Goal: Task Accomplishment & Management: Use online tool/utility

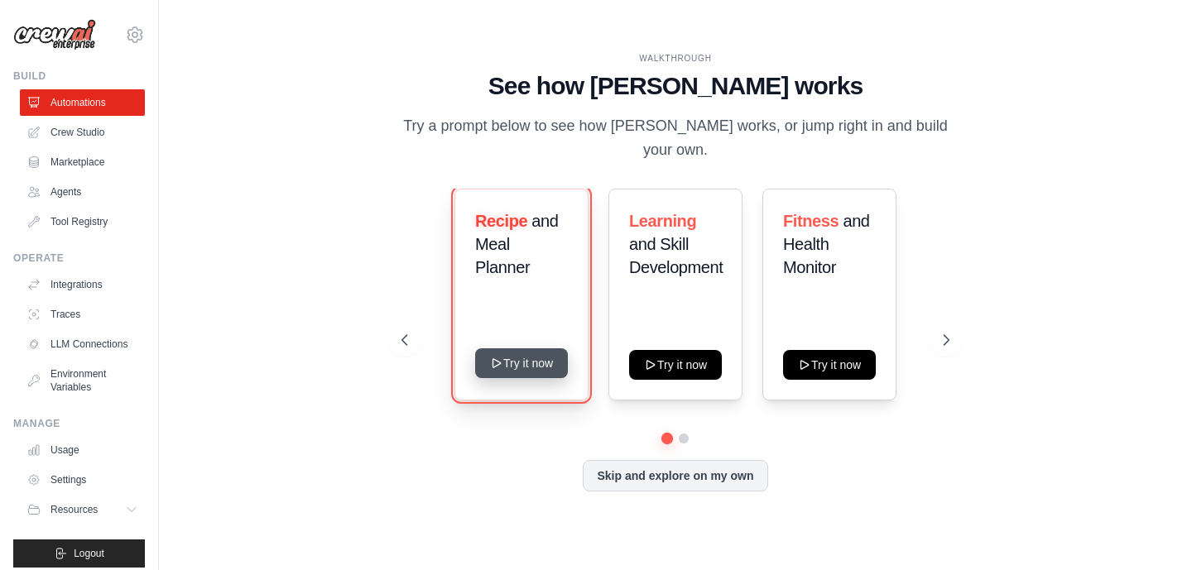
click at [516, 349] on button "Try it now" at bounding box center [521, 364] width 93 height 30
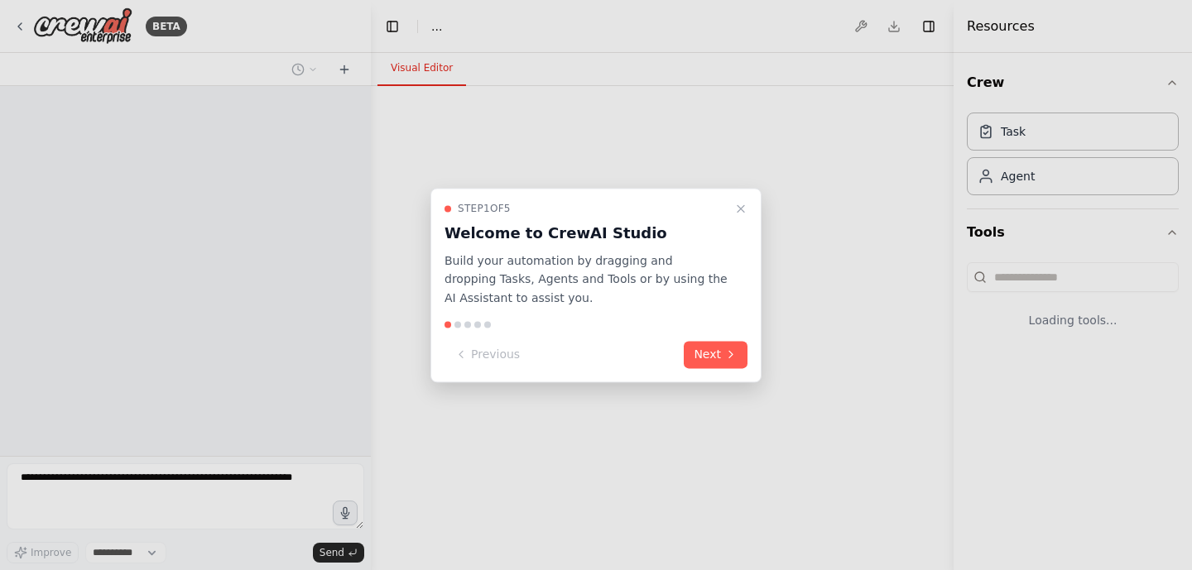
select select "****"
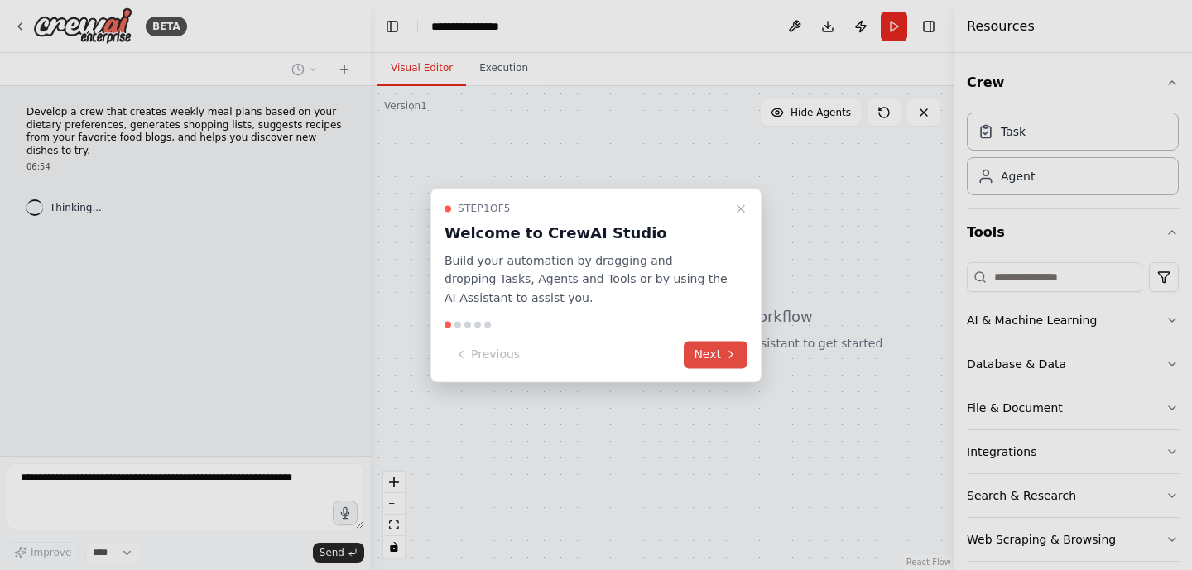
click at [724, 358] on icon at bounding box center [730, 355] width 13 height 13
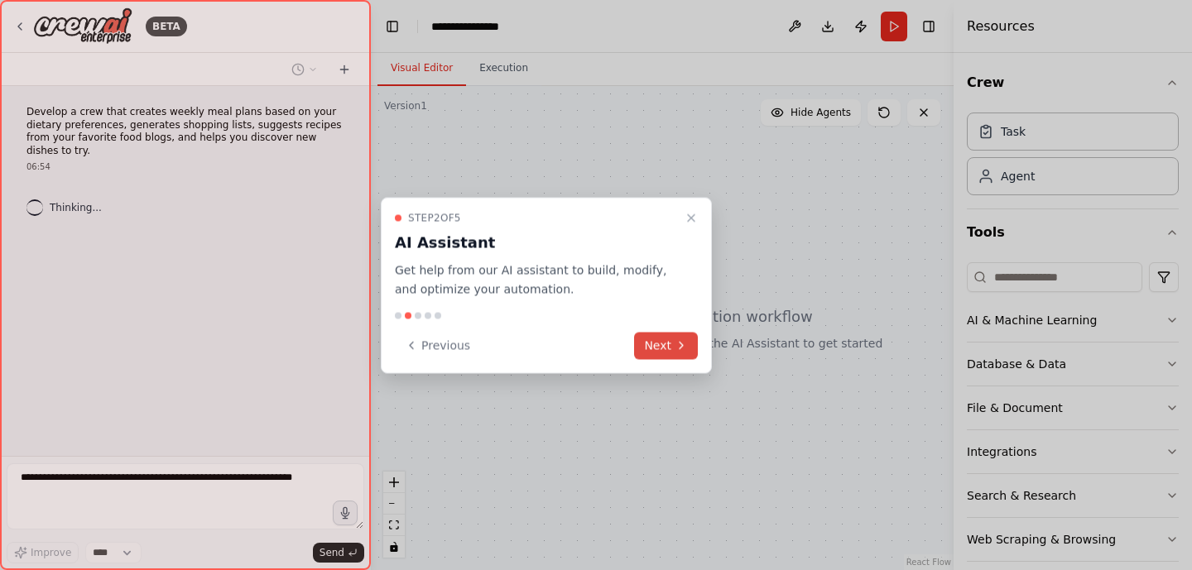
click at [689, 344] on button "Next" at bounding box center [666, 345] width 64 height 27
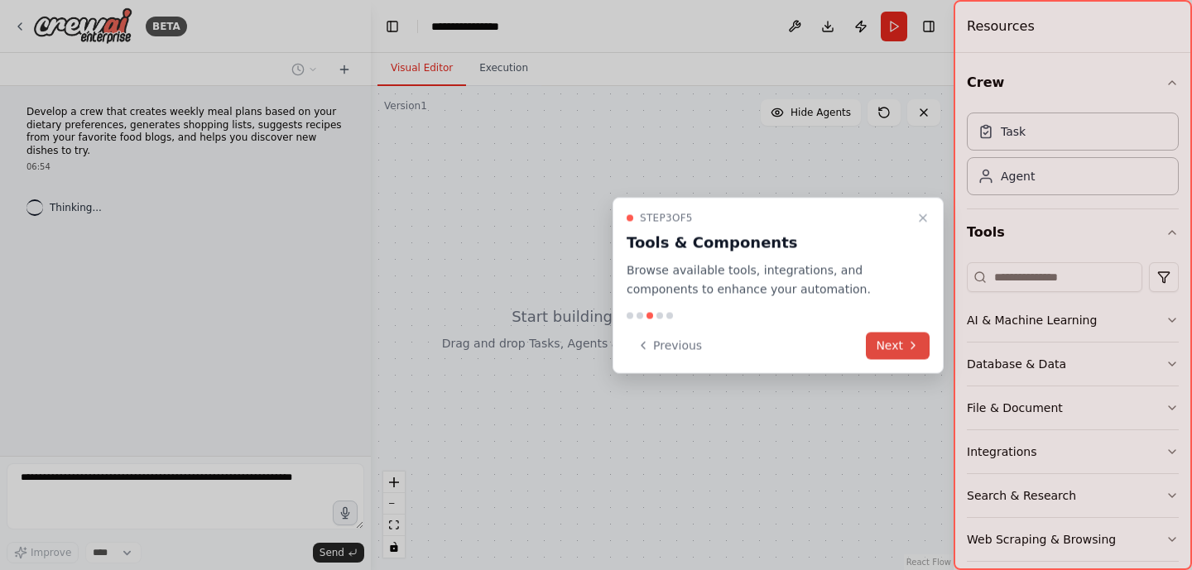
click at [892, 339] on button "Next" at bounding box center [898, 345] width 64 height 27
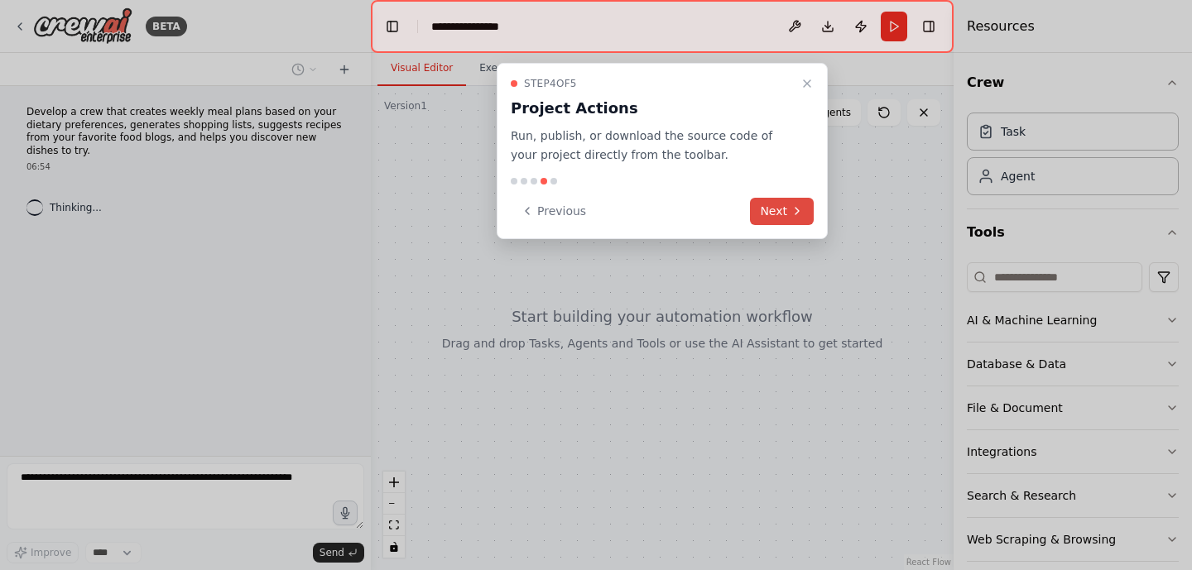
click at [781, 219] on button "Next" at bounding box center [782, 211] width 64 height 27
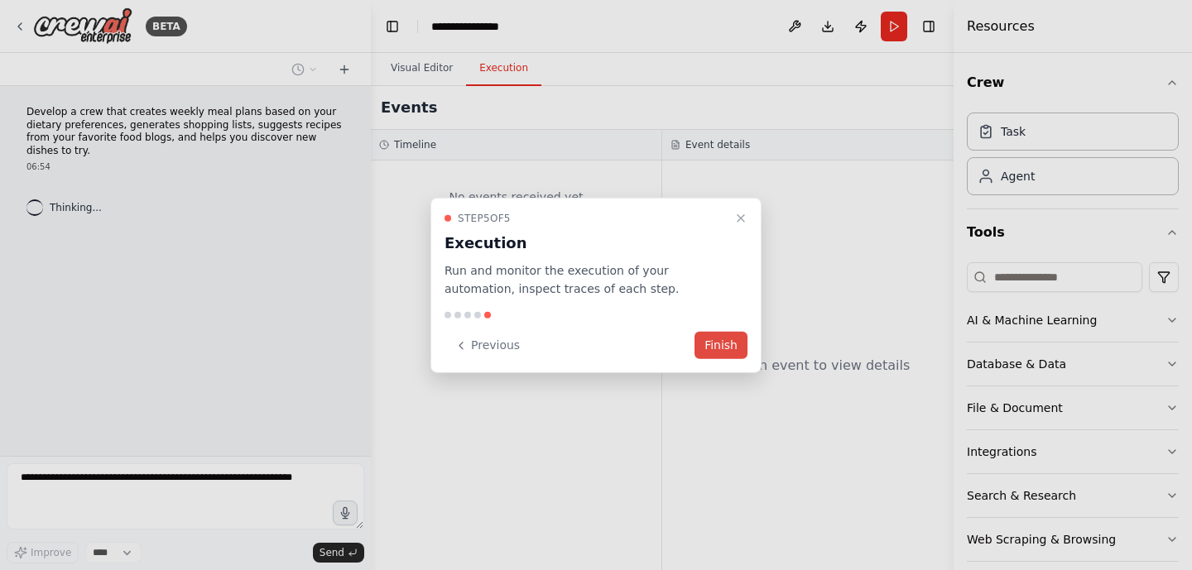
click at [731, 351] on button "Finish" at bounding box center [721, 345] width 53 height 27
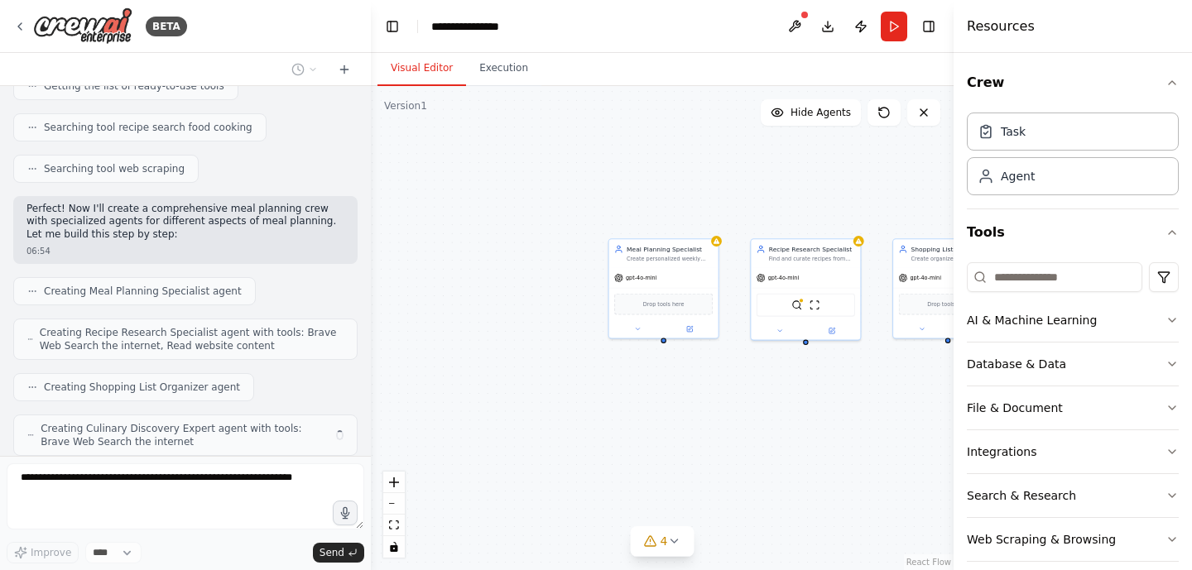
scroll to position [300, 0]
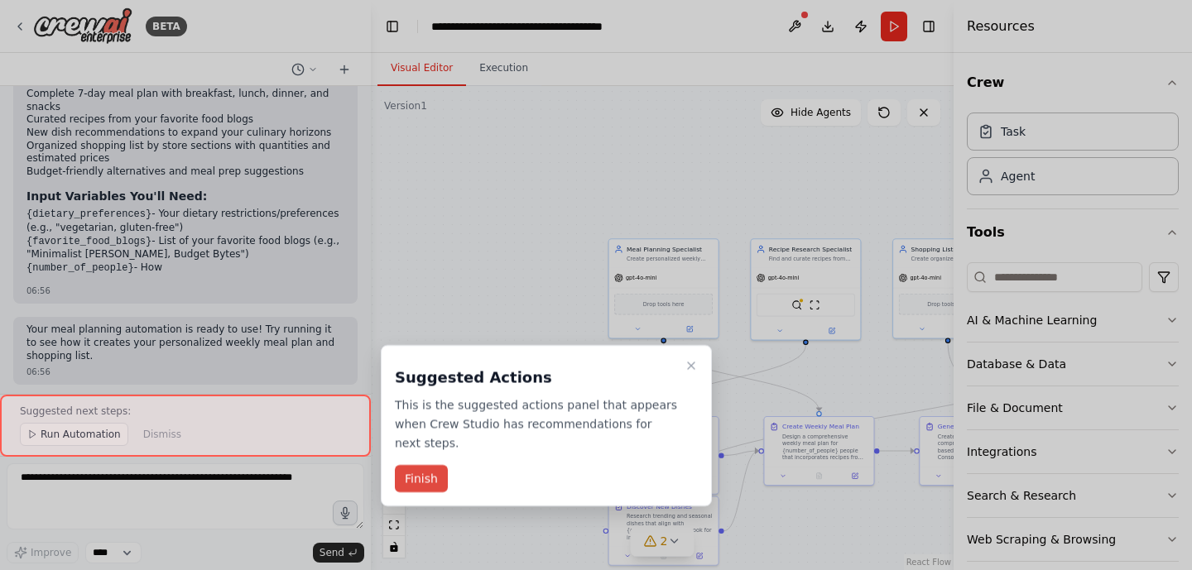
click at [420, 476] on button "Finish" at bounding box center [421, 478] width 53 height 27
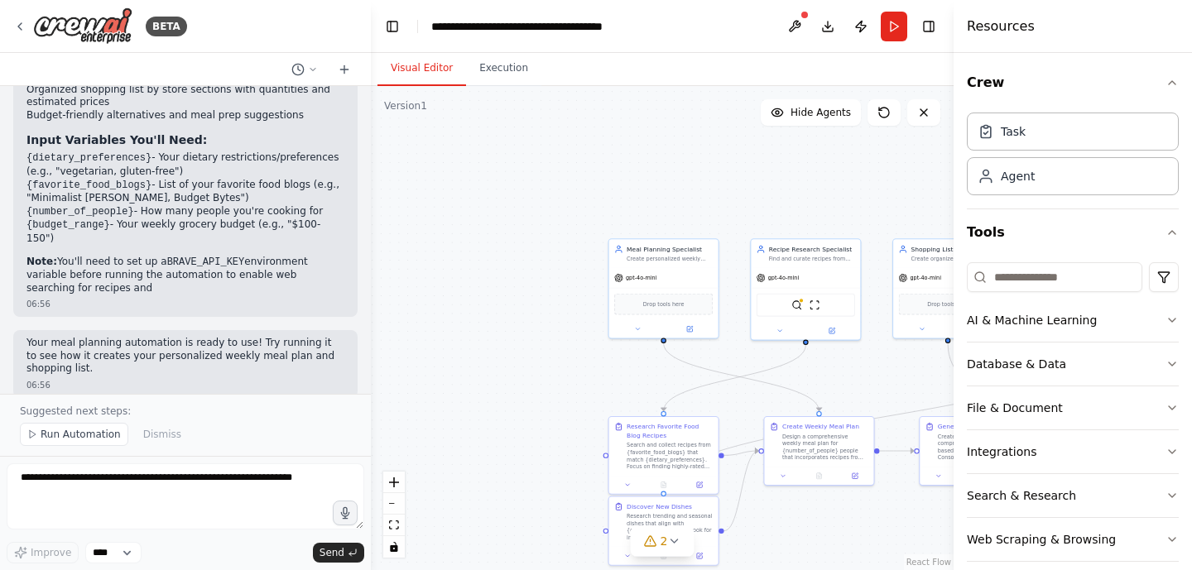
scroll to position [1440, 0]
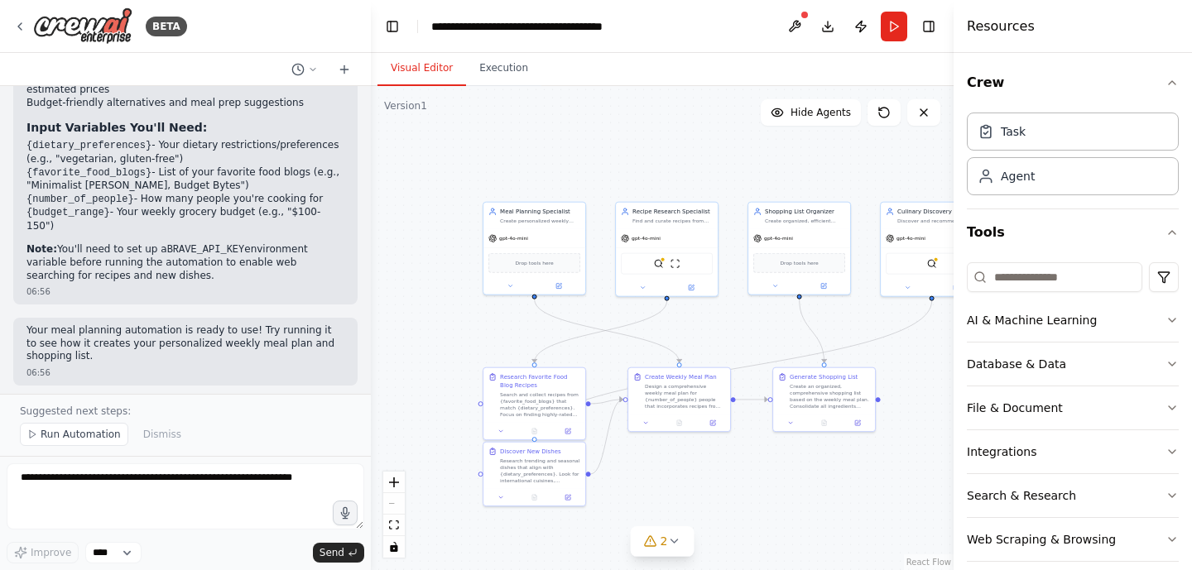
drag, startPoint x: 569, startPoint y: 335, endPoint x: 436, endPoint y: 296, distance: 138.3
click at [436, 296] on div ".deletable-edge-delete-btn { width: 20px; height: 20px; border: 0px solid #ffff…" at bounding box center [662, 328] width 583 height 484
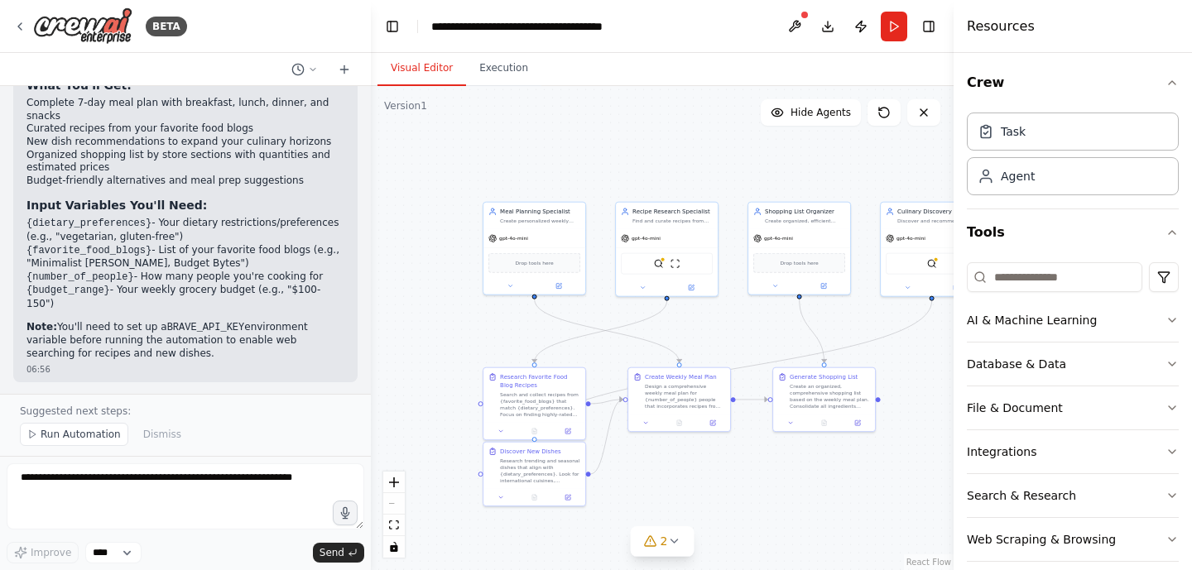
scroll to position [1328, 0]
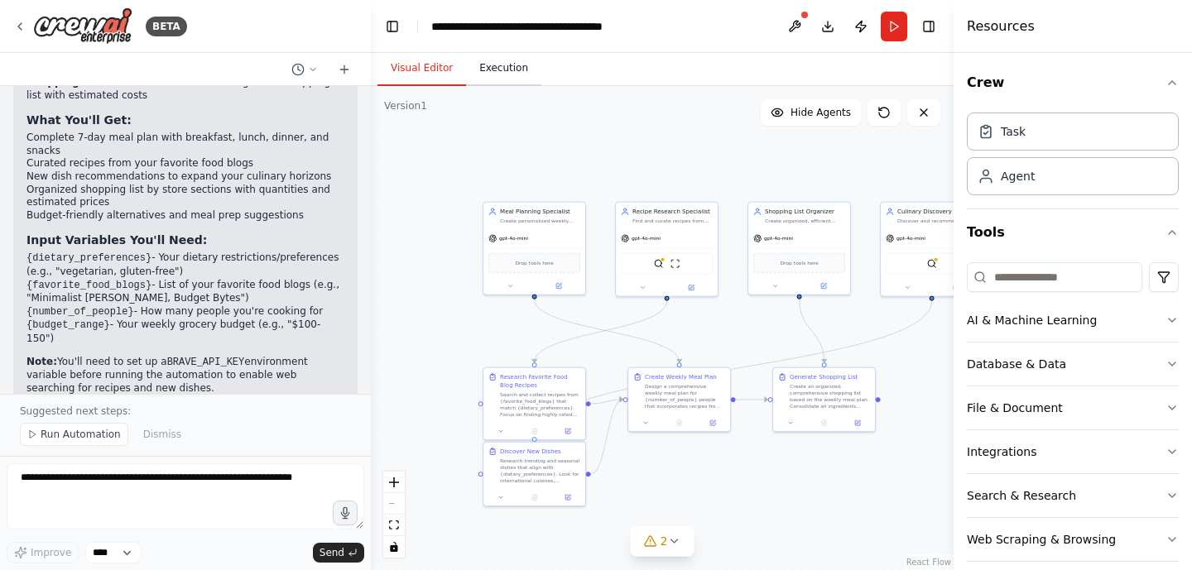
click at [506, 60] on button "Execution" at bounding box center [503, 68] width 75 height 35
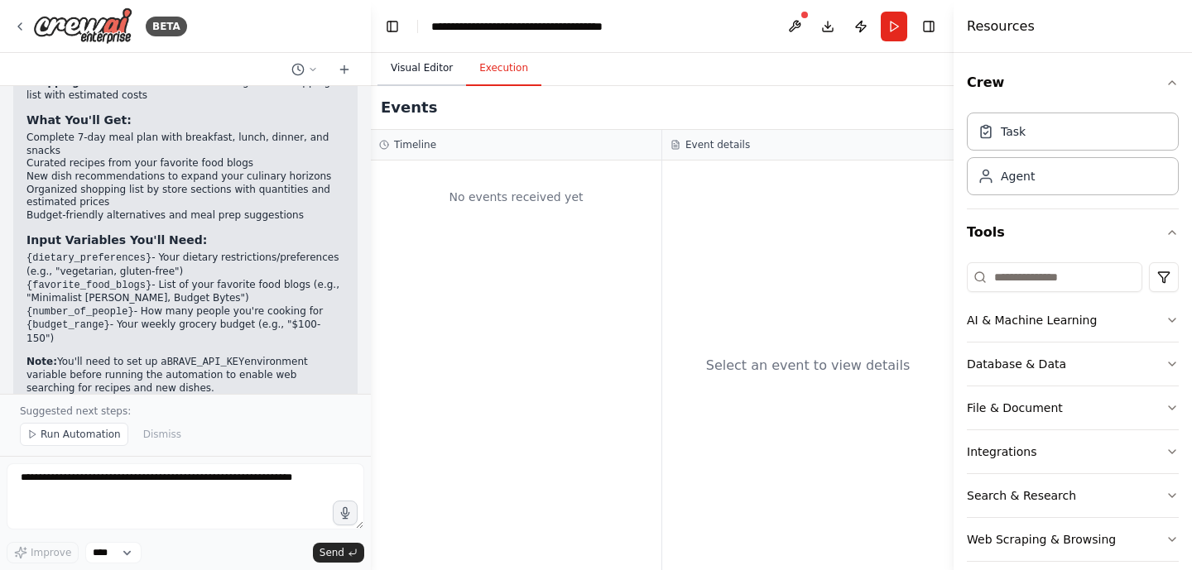
click at [414, 66] on button "Visual Editor" at bounding box center [421, 68] width 89 height 35
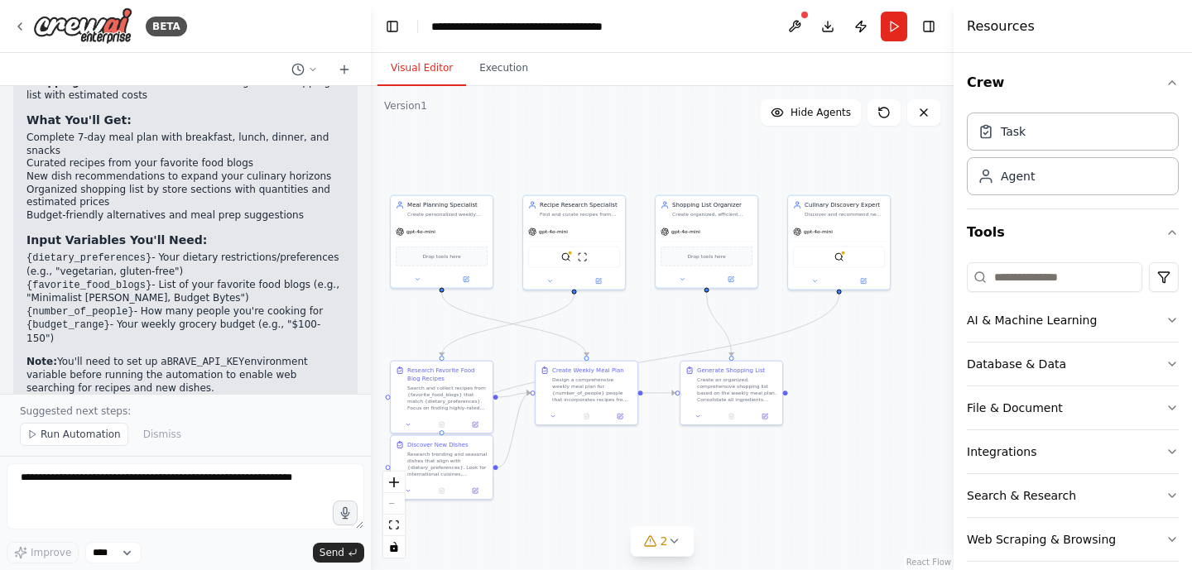
drag, startPoint x: 497, startPoint y: 126, endPoint x: 446, endPoint y: 125, distance: 50.5
click at [446, 125] on div ".deletable-edge-delete-btn { width: 20px; height: 20px; border: 0px solid #ffff…" at bounding box center [662, 328] width 583 height 484
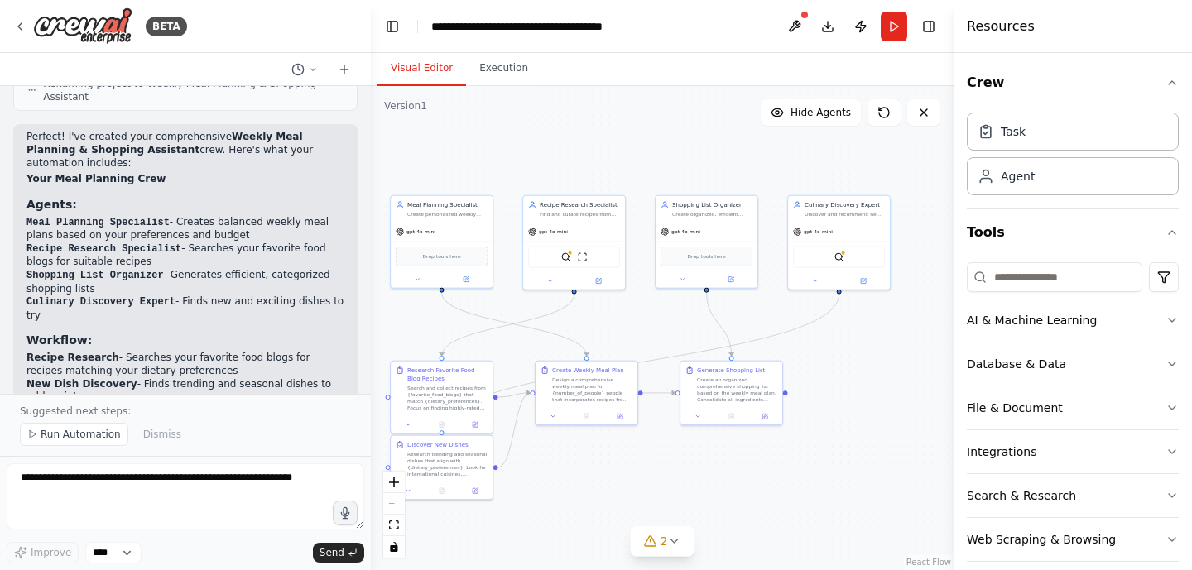
scroll to position [1108, 0]
